Goal: Obtain resource: Obtain resource

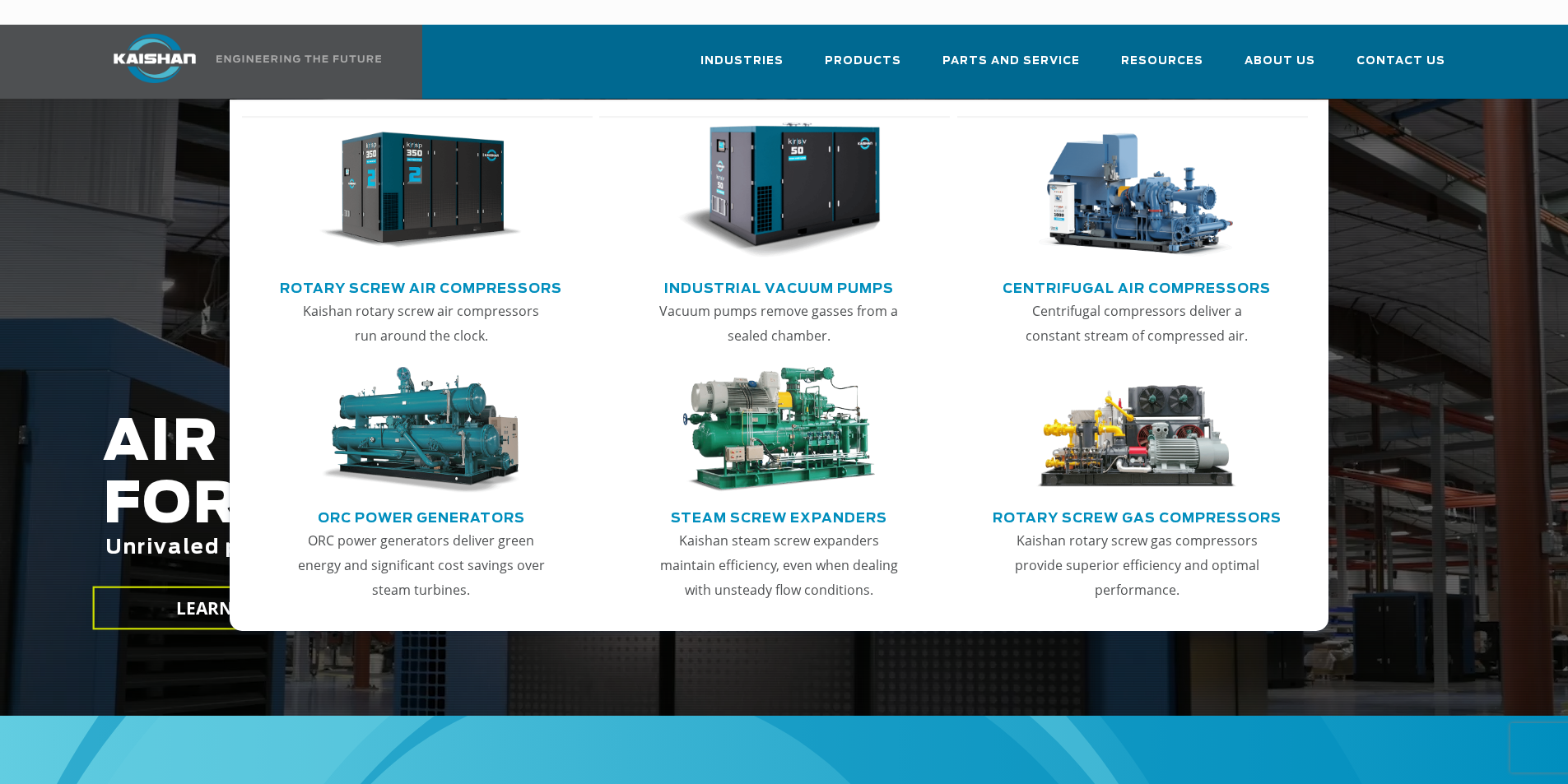
click at [1196, 450] on img "Main menu" at bounding box center [1137, 429] width 202 height 126
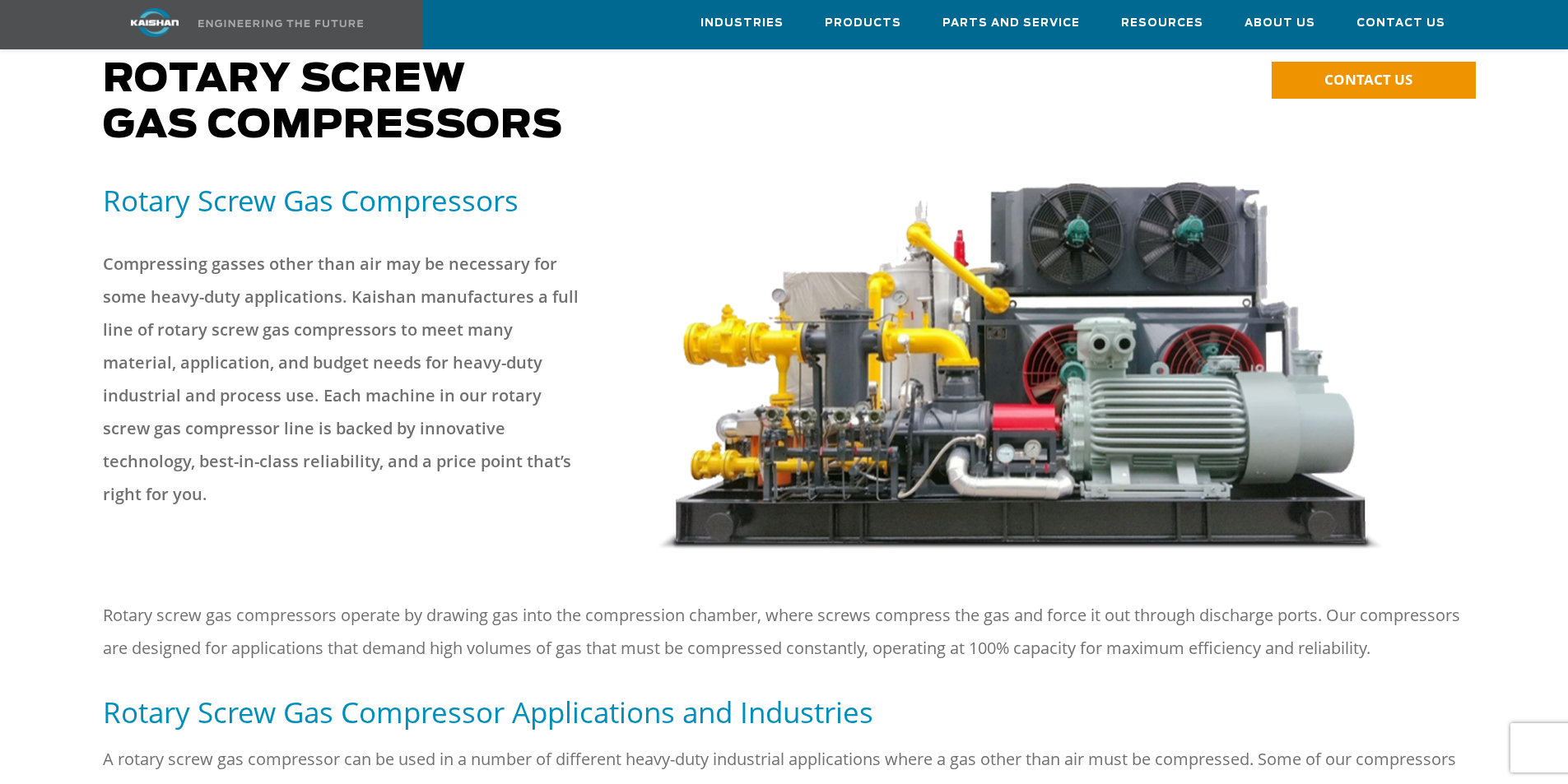
scroll to position [75, 0]
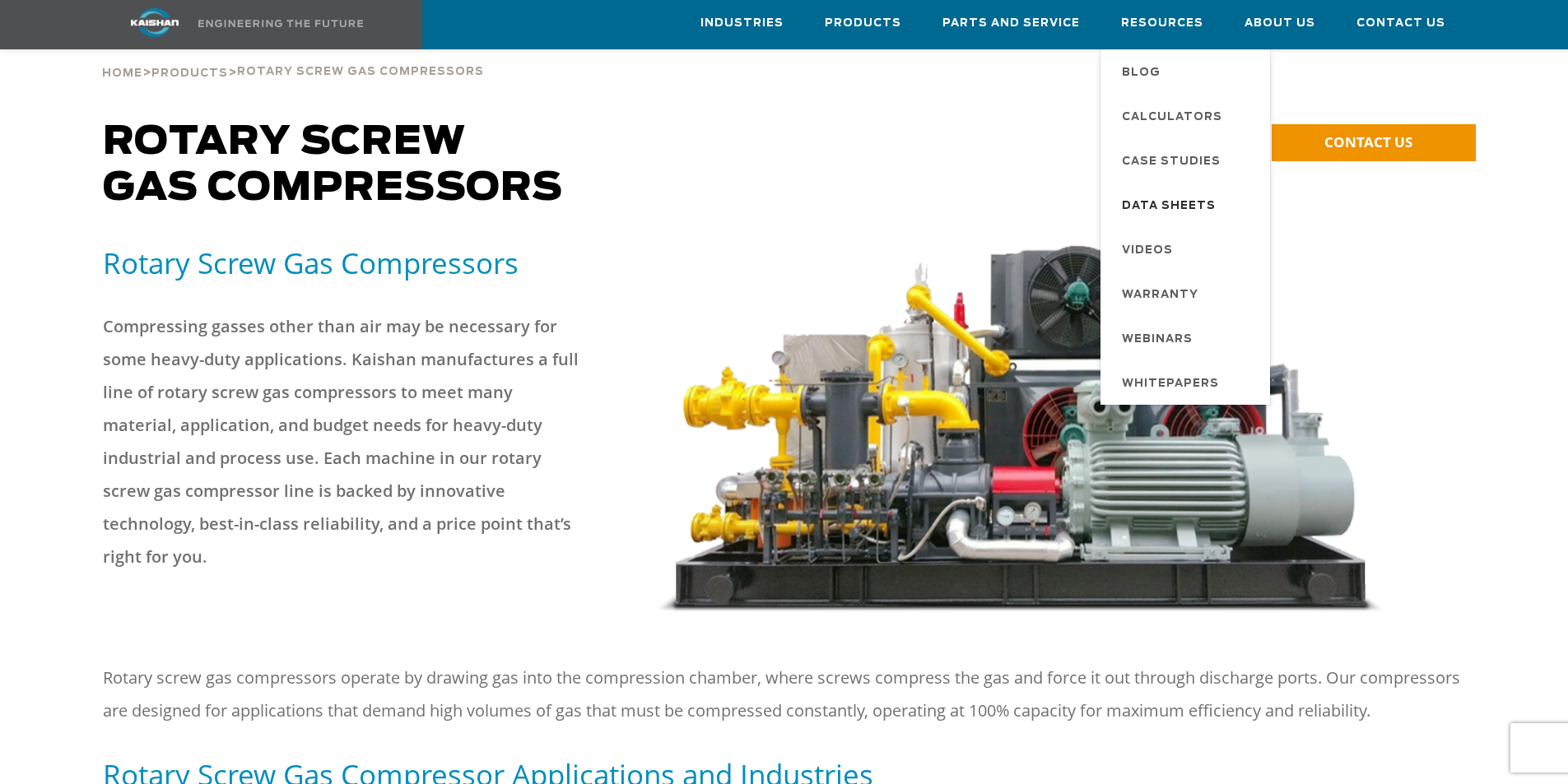
click at [1168, 203] on span "Data Sheets" at bounding box center [1169, 206] width 94 height 28
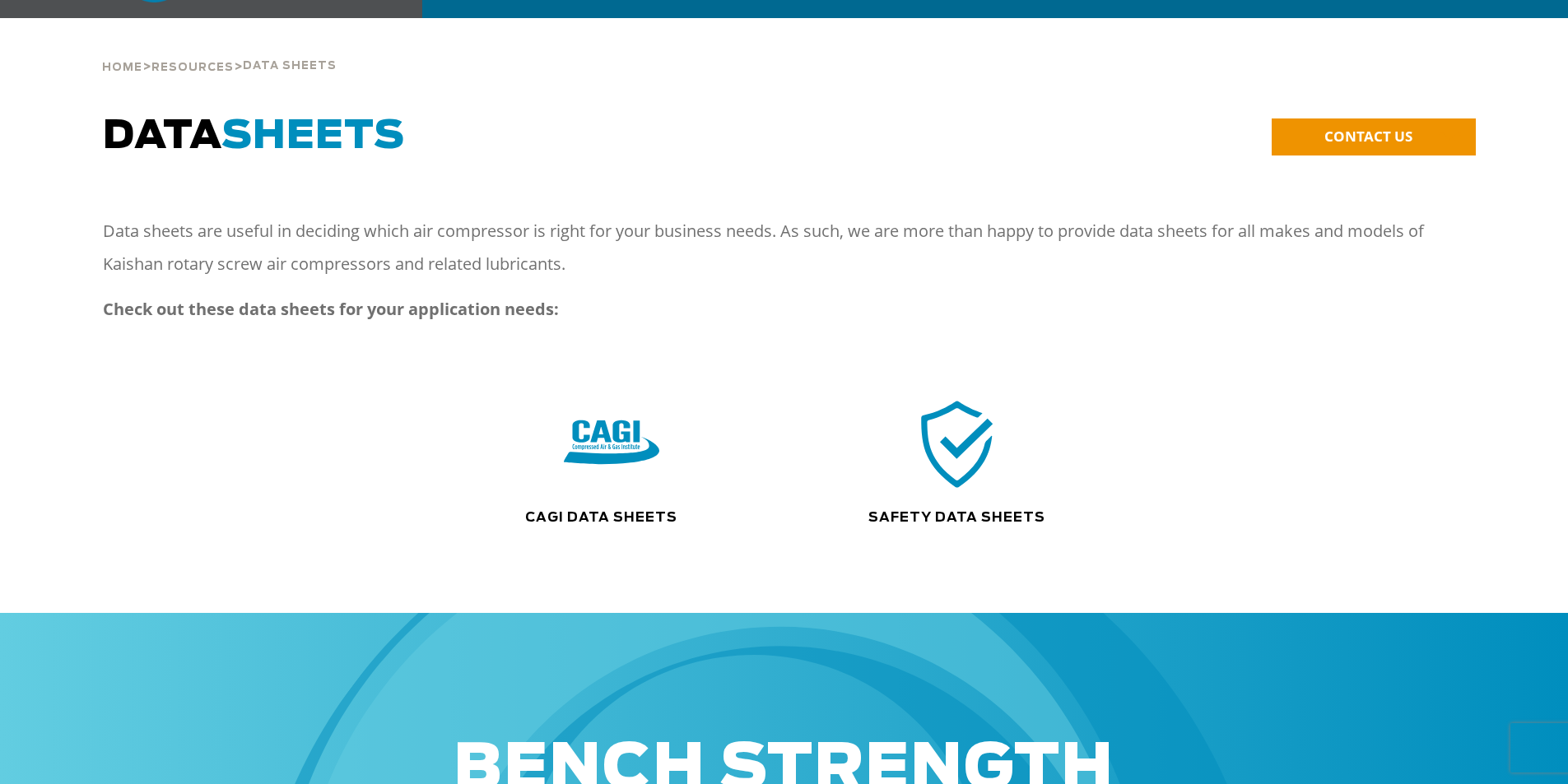
scroll to position [64, 0]
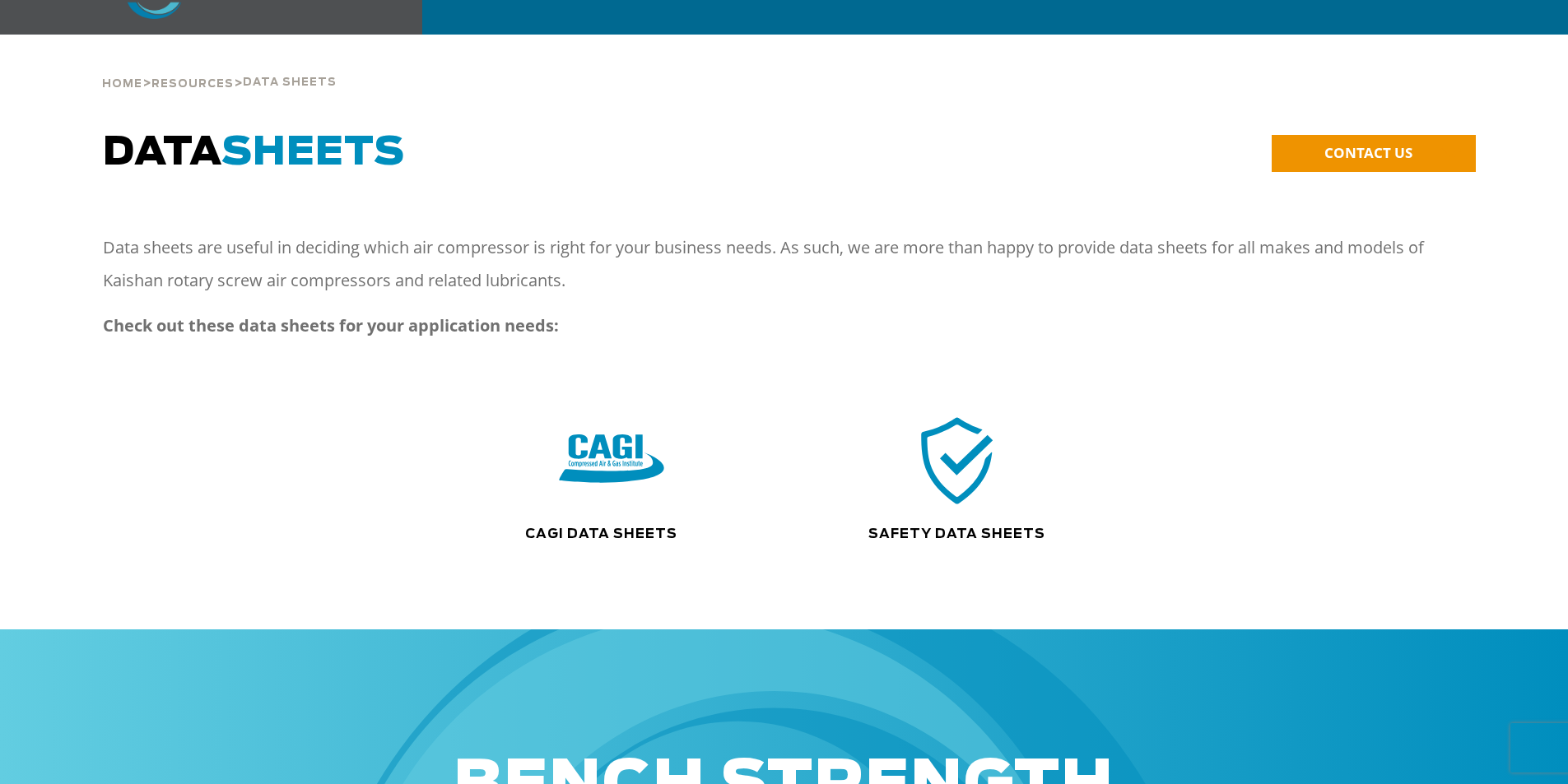
click at [619, 414] on img at bounding box center [611, 460] width 105 height 106
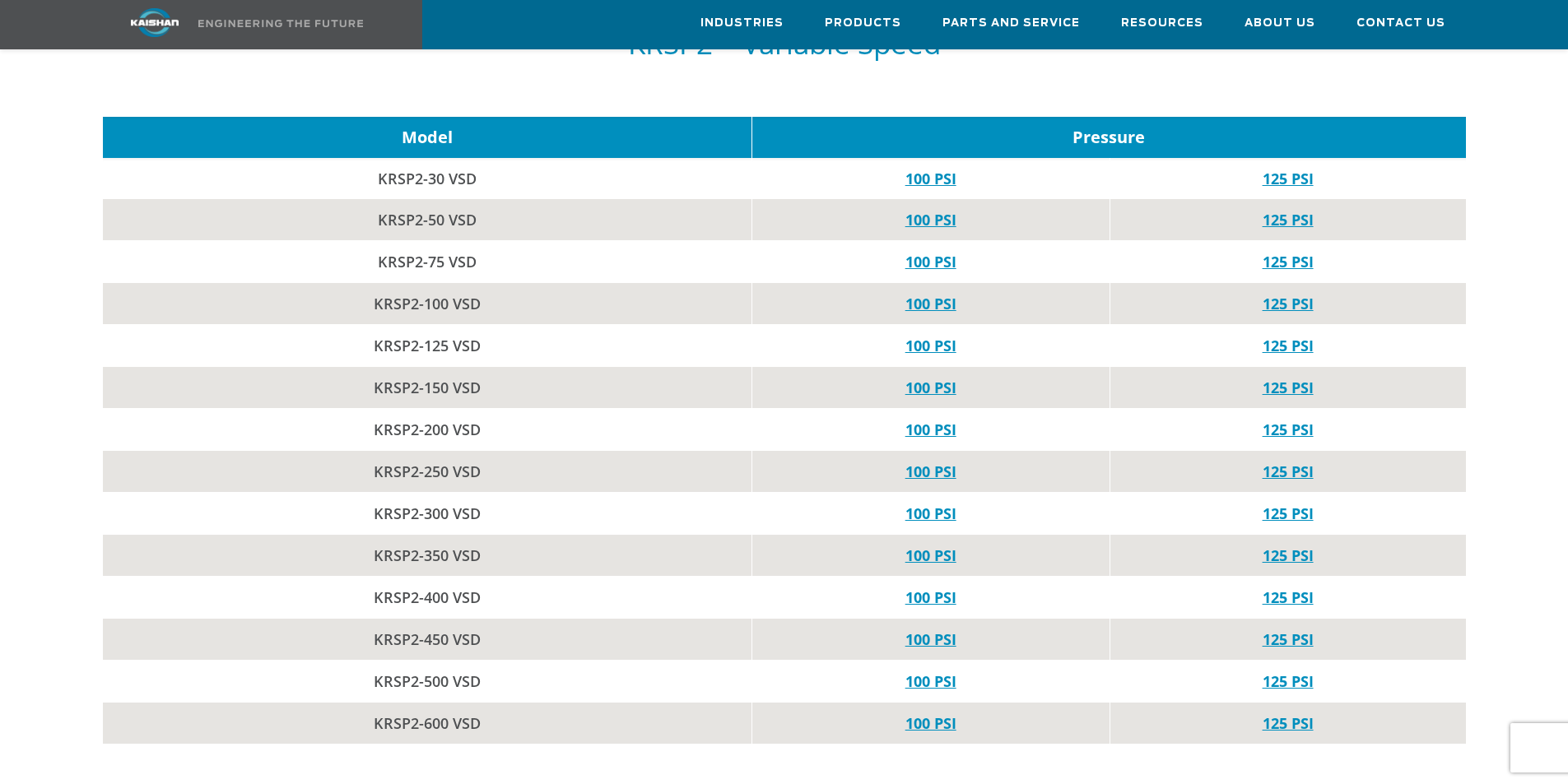
scroll to position [5182, 0]
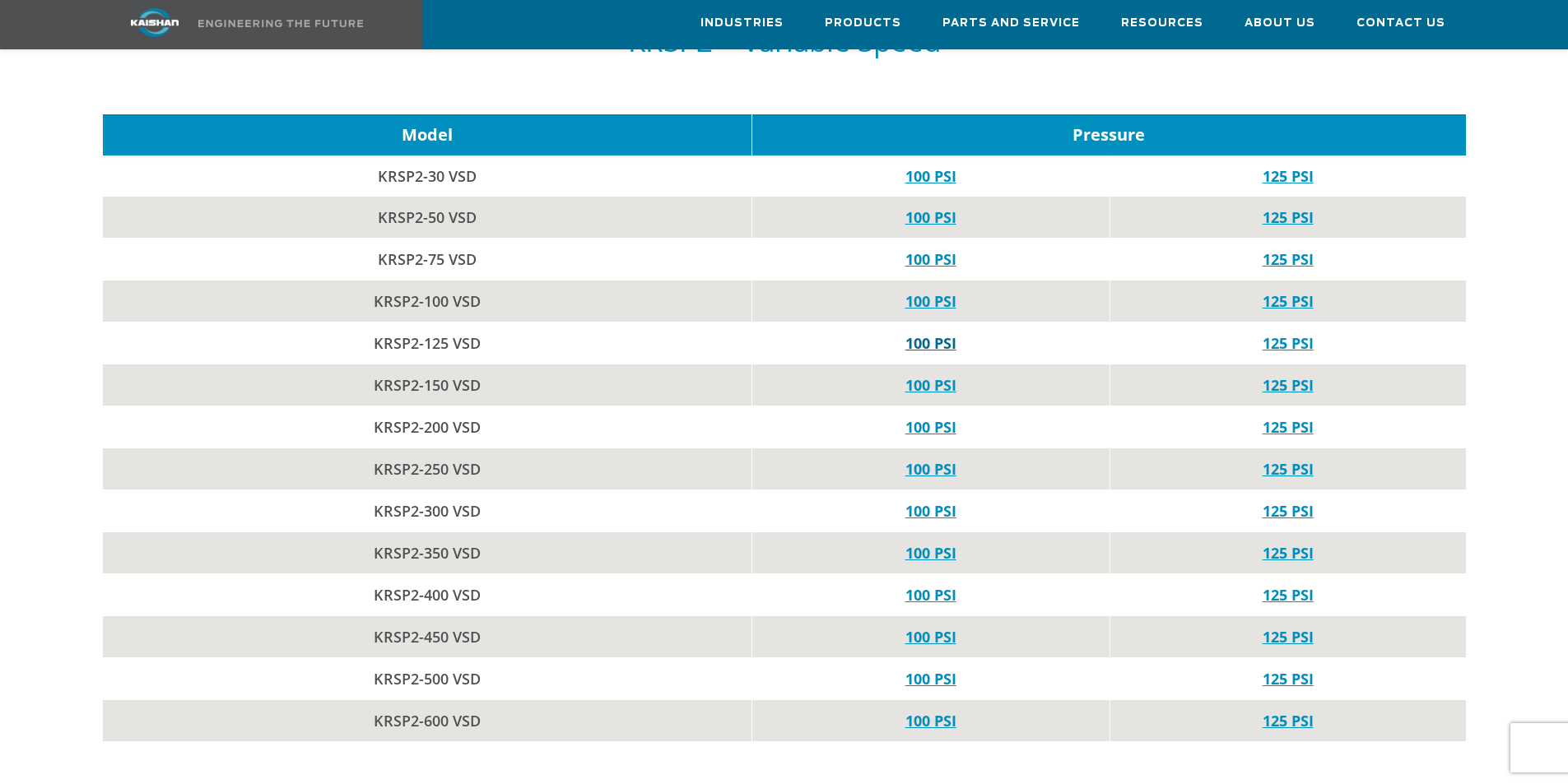
click at [925, 333] on link "100 PSI" at bounding box center [931, 342] width 51 height 20
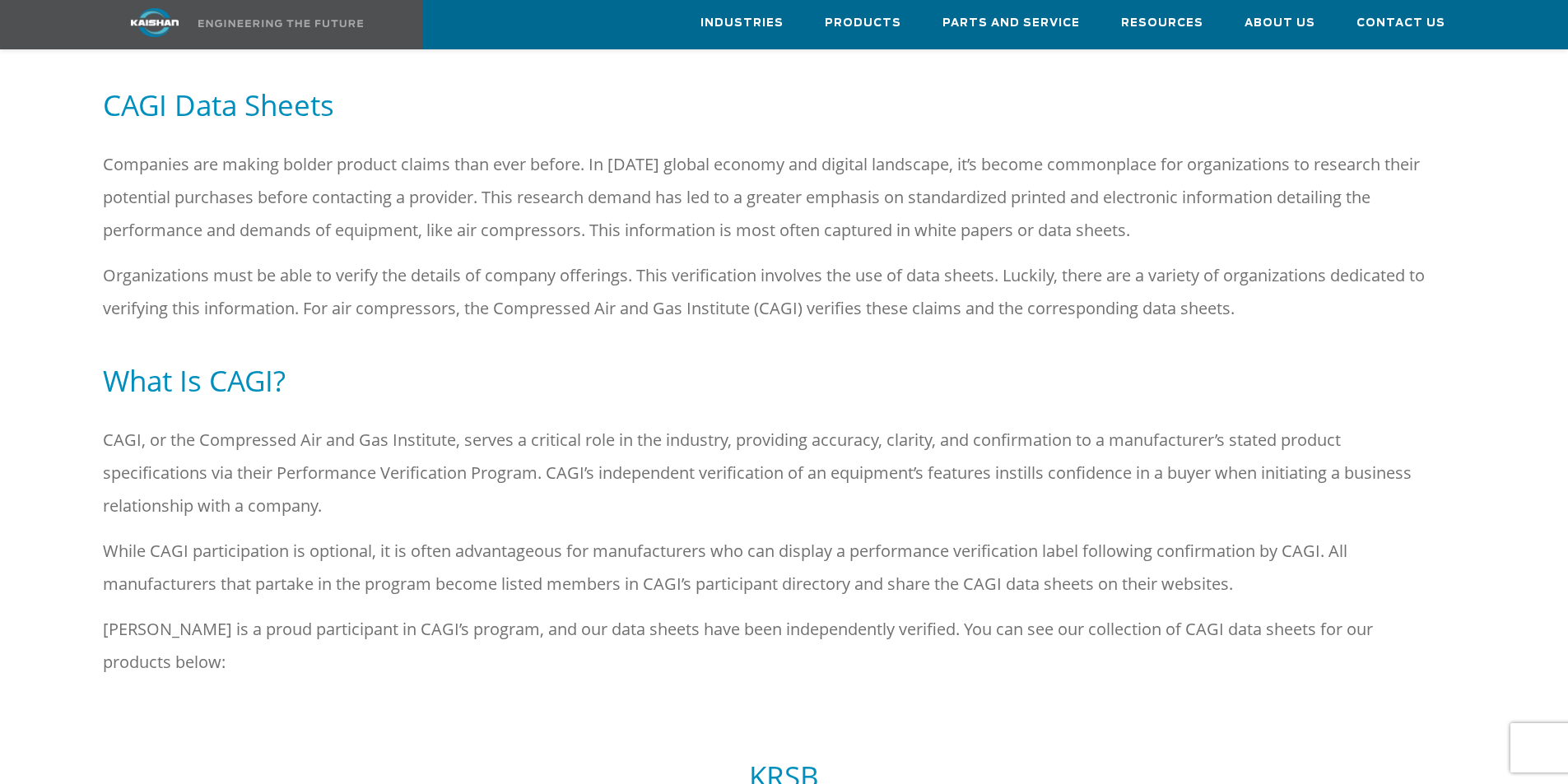
scroll to position [0, 0]
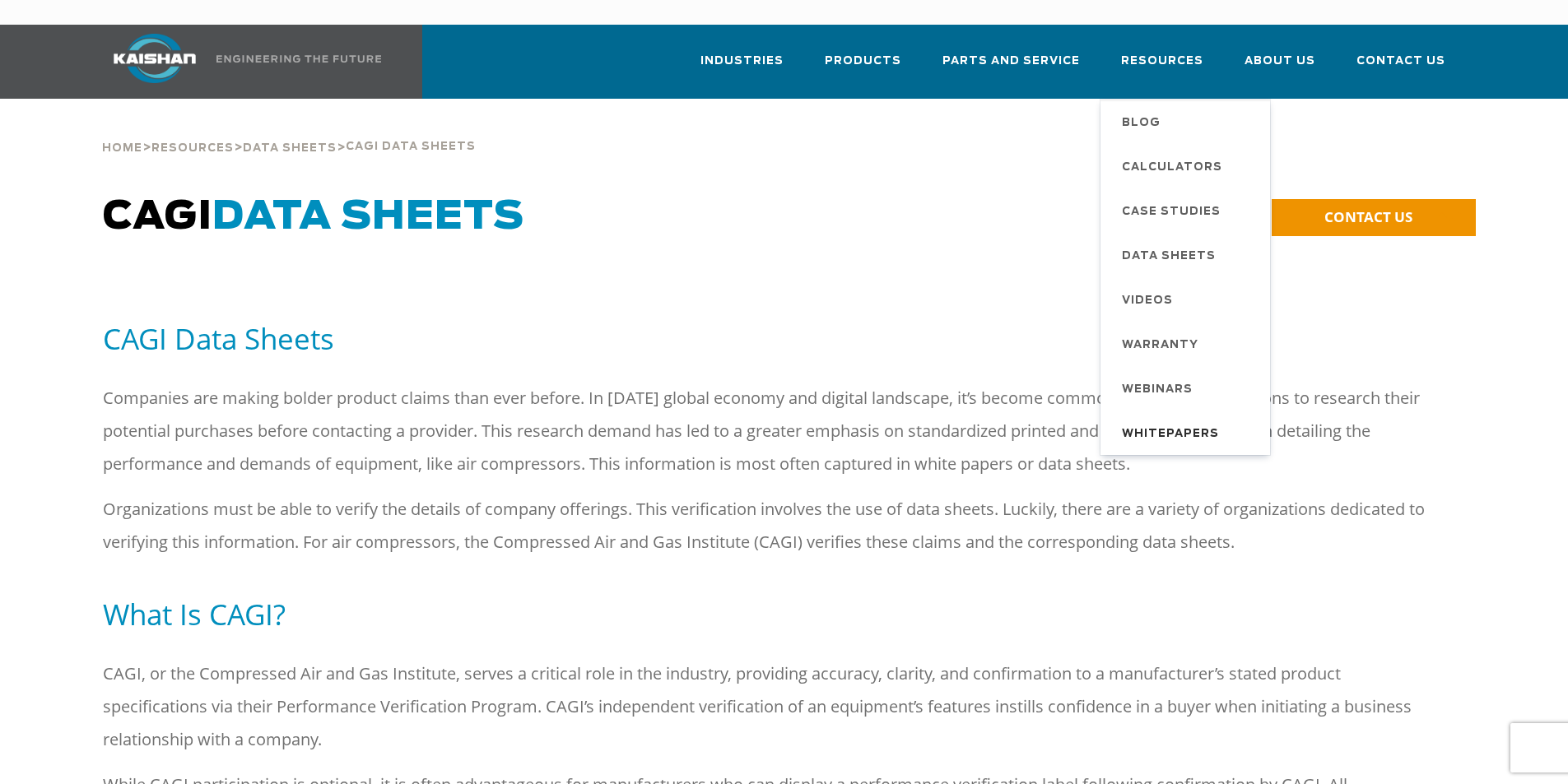
click at [1148, 421] on span "Whitepapers" at bounding box center [1170, 435] width 97 height 28
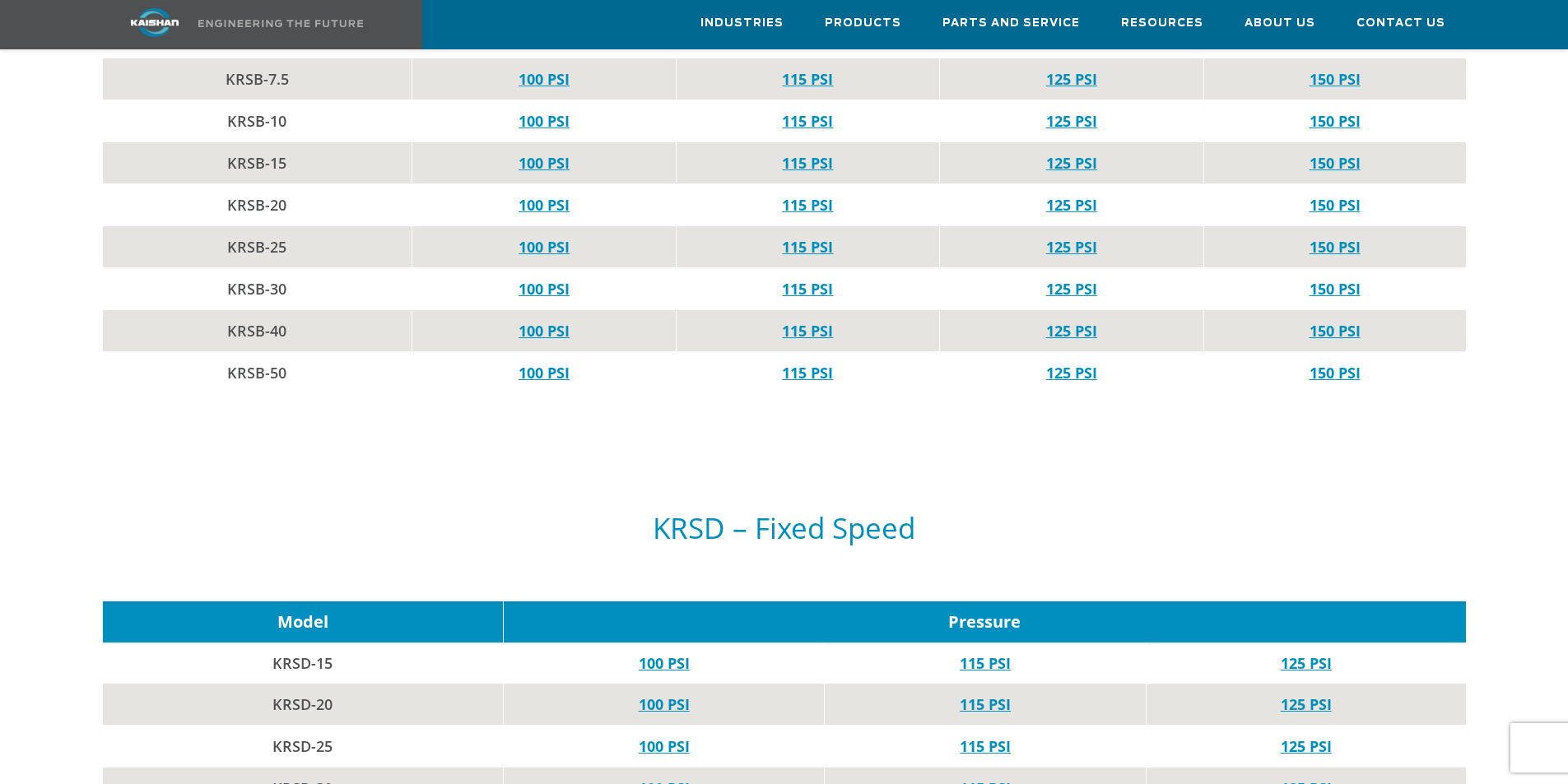
scroll to position [1152, 0]
